Goal: Navigation & Orientation: Go to known website

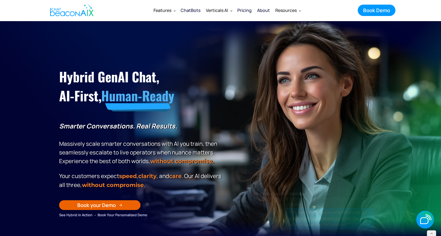
click at [75, 15] on img "home" at bounding box center [71, 10] width 43 height 16
